Goal: Task Accomplishment & Management: Use online tool/utility

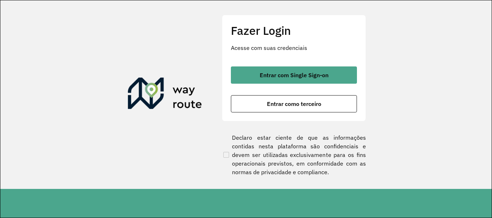
scroll to position [472, 0]
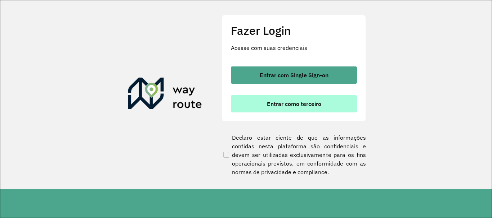
click at [310, 102] on span "Entrar como terceiro" at bounding box center [294, 104] width 54 height 6
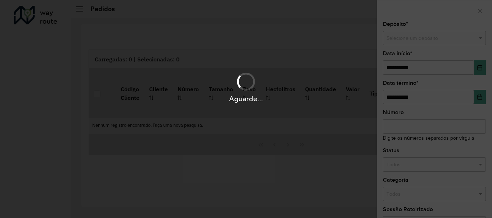
scroll to position [472, 0]
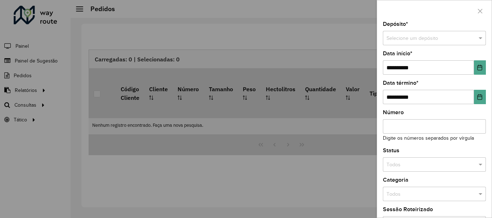
click at [34, 104] on div at bounding box center [246, 109] width 492 height 218
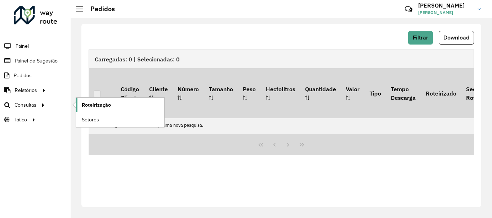
click at [86, 106] on span "Roteirização" at bounding box center [96, 106] width 29 height 8
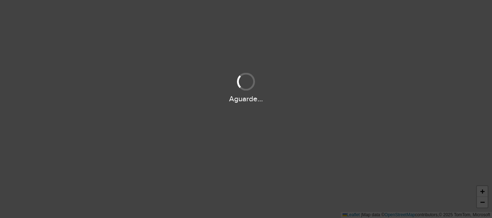
scroll to position [472, 0]
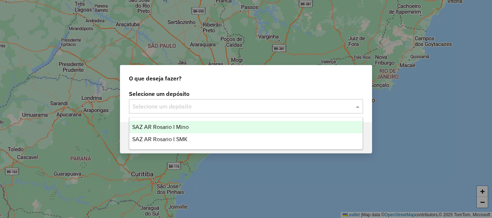
click at [359, 107] on span at bounding box center [358, 106] width 9 height 9
click at [174, 128] on span "SAZ AR Rosario I Mino" at bounding box center [160, 127] width 57 height 6
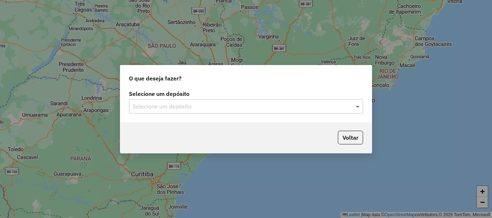
click at [359, 106] on span at bounding box center [358, 106] width 9 height 9
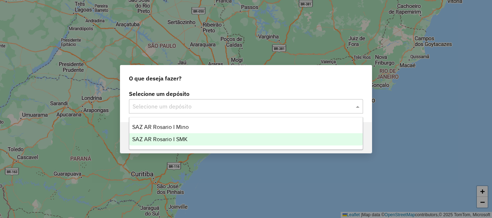
click at [183, 137] on span "SAZ AR Rosario I SMK" at bounding box center [159, 139] width 55 height 6
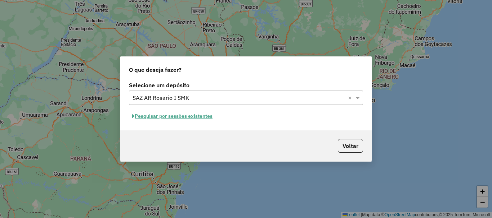
click at [182, 117] on button "Pesquisar por sessões existentes" at bounding box center [172, 116] width 87 height 11
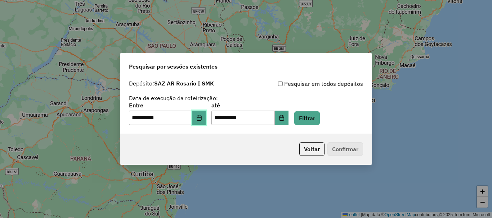
click at [202, 120] on icon "Choose Date" at bounding box center [199, 118] width 6 height 6
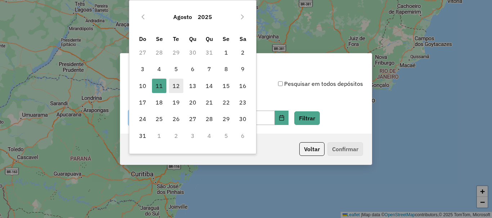
click at [173, 85] on span "12" at bounding box center [176, 86] width 14 height 14
type input "**********"
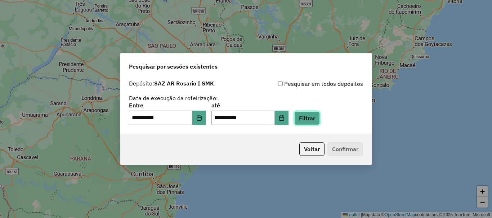
click at [319, 118] on button "Filtrar" at bounding box center [307, 119] width 26 height 14
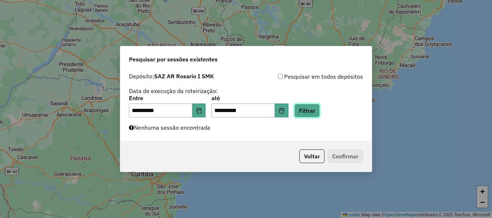
click at [311, 114] on button "Filtrar" at bounding box center [307, 111] width 26 height 14
click at [320, 114] on button "Filtrar" at bounding box center [307, 111] width 26 height 14
